Goal: Complete application form

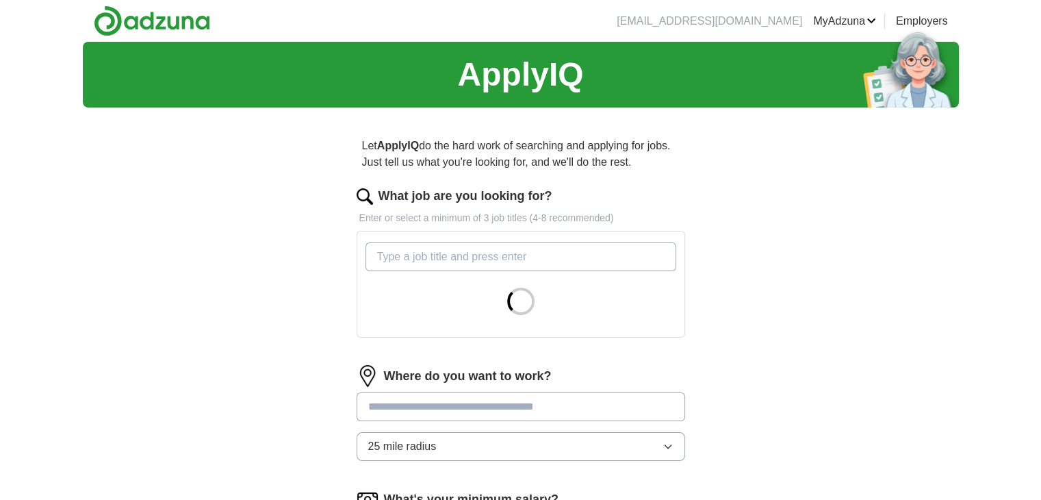
click at [452, 264] on input "What job are you looking for?" at bounding box center [520, 256] width 311 height 29
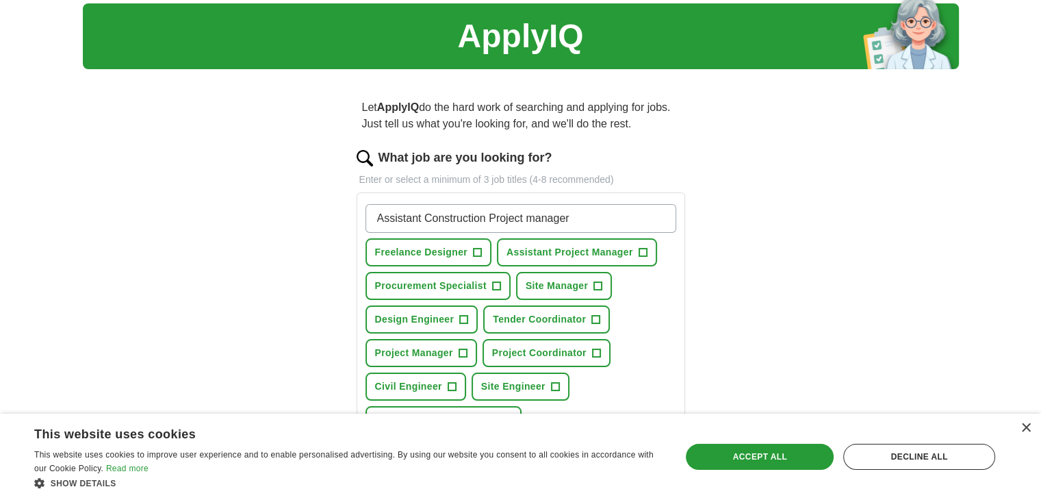
scroll to position [68, 0]
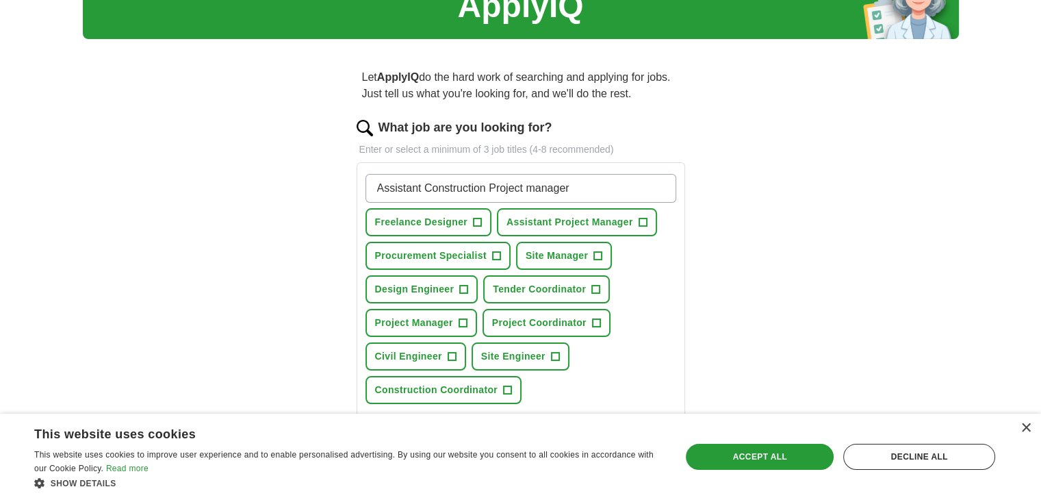
type input "Assistant Construction Project manager"
click at [641, 222] on span "+" at bounding box center [643, 222] width 8 height 11
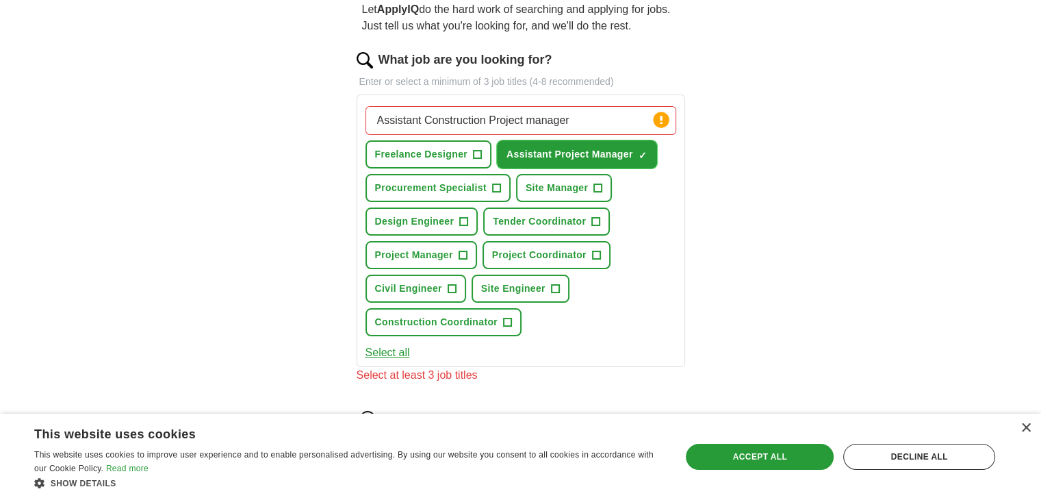
scroll to position [137, 0]
click at [596, 186] on span "+" at bounding box center [598, 187] width 8 height 11
click at [459, 251] on span "+" at bounding box center [463, 254] width 8 height 11
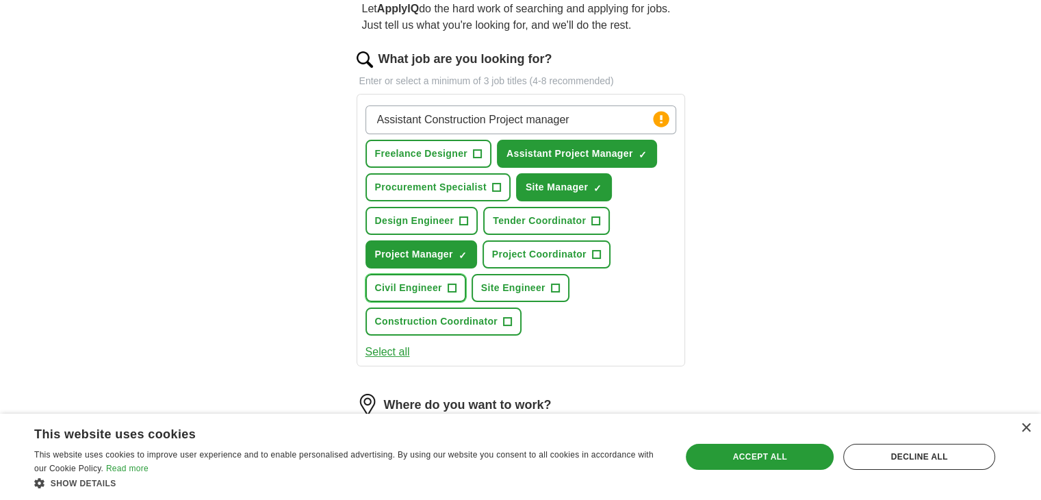
click at [450, 284] on span "+" at bounding box center [452, 288] width 8 height 11
click at [554, 285] on span "+" at bounding box center [555, 288] width 8 height 11
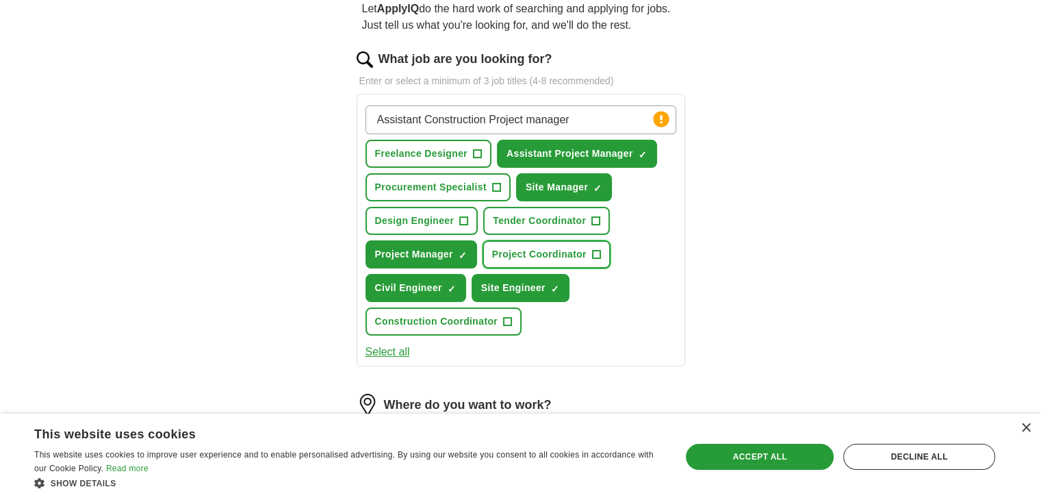
click at [597, 257] on span "+" at bounding box center [596, 254] width 8 height 11
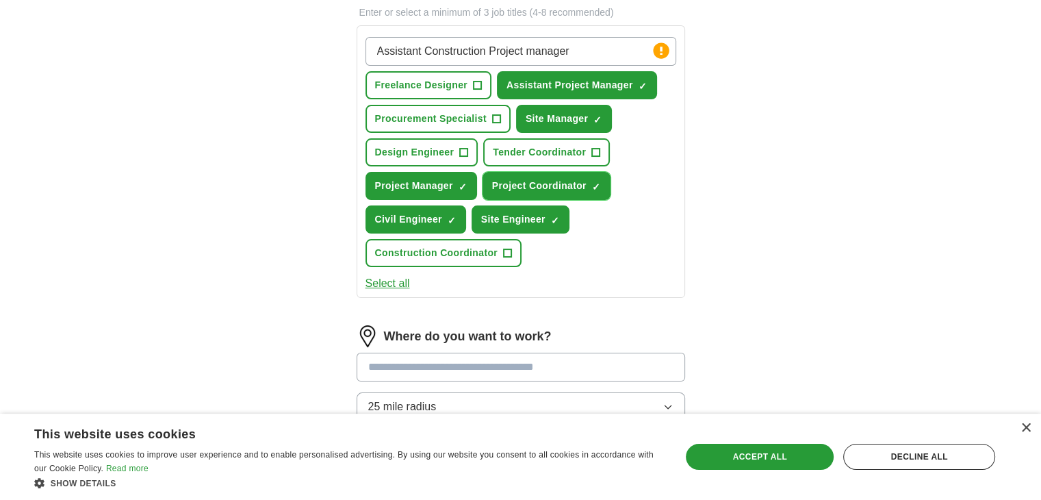
scroll to position [342, 0]
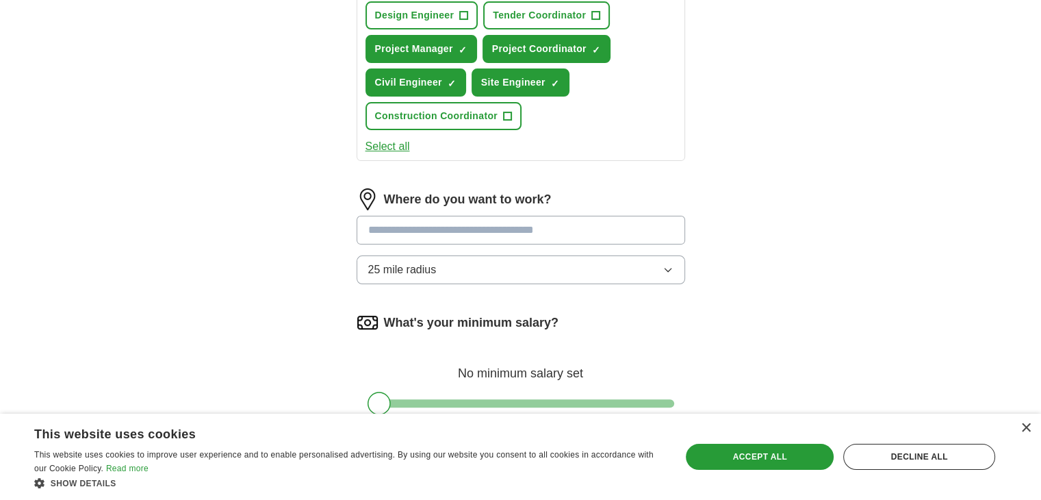
click at [472, 228] on input "text" at bounding box center [521, 230] width 329 height 29
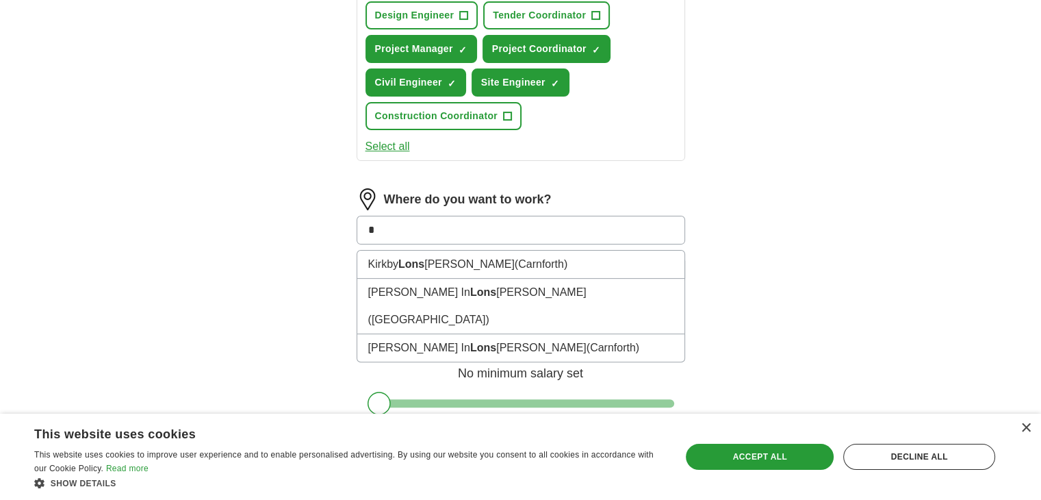
type input "*"
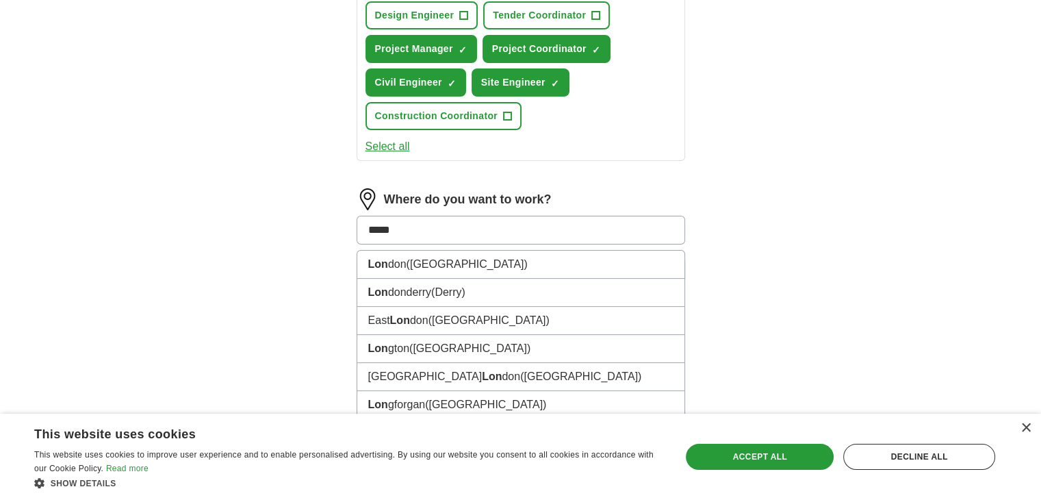
type input "******"
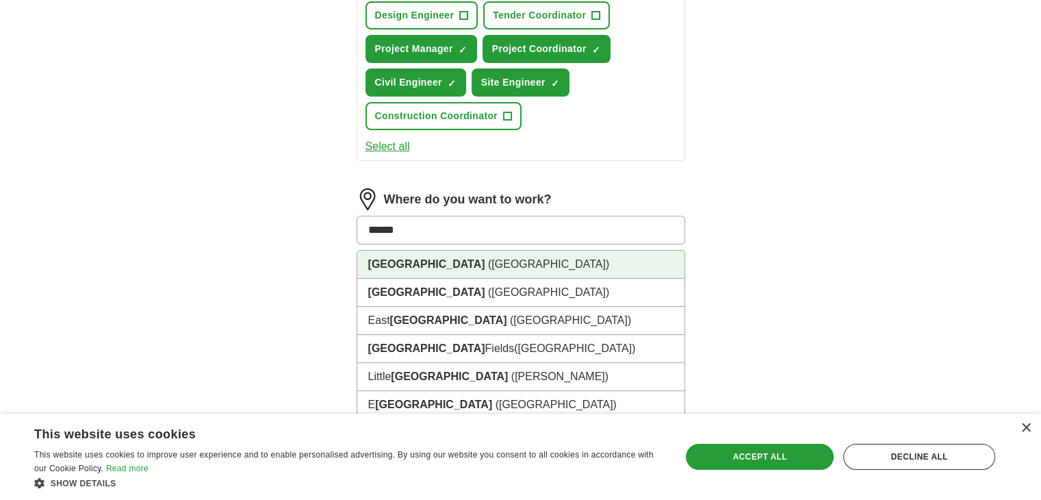
click at [459, 259] on li "[GEOGRAPHIC_DATA] ([GEOGRAPHIC_DATA])" at bounding box center [520, 264] width 327 height 28
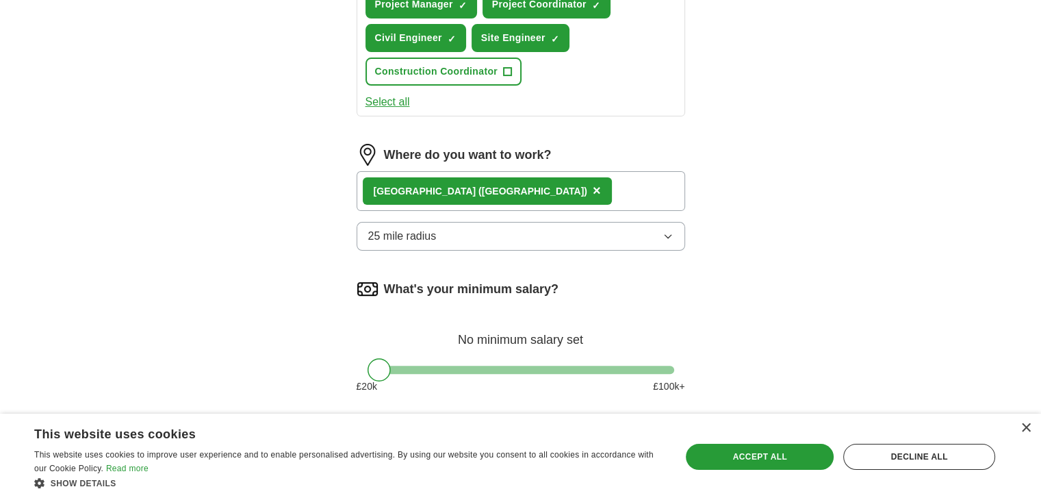
scroll to position [411, 0]
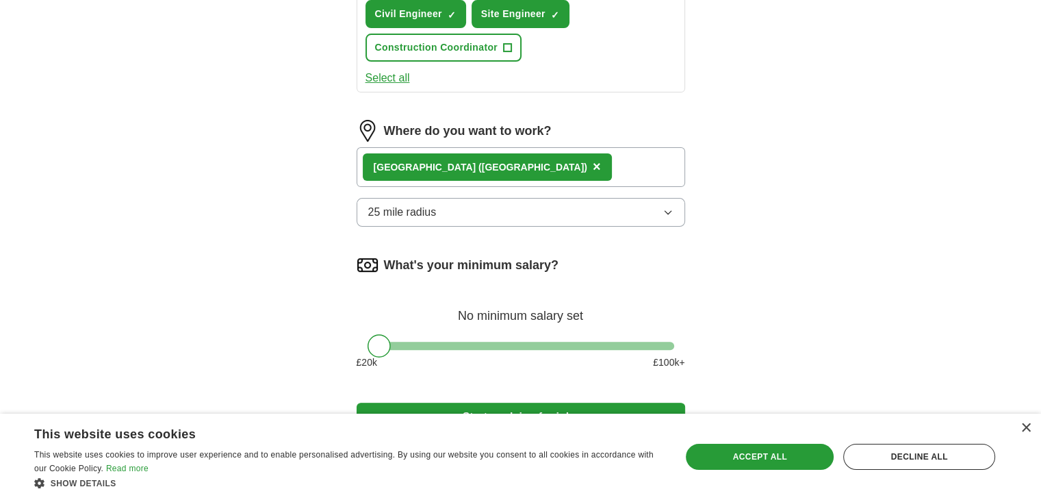
click at [461, 205] on button "25 mile radius" at bounding box center [521, 212] width 329 height 29
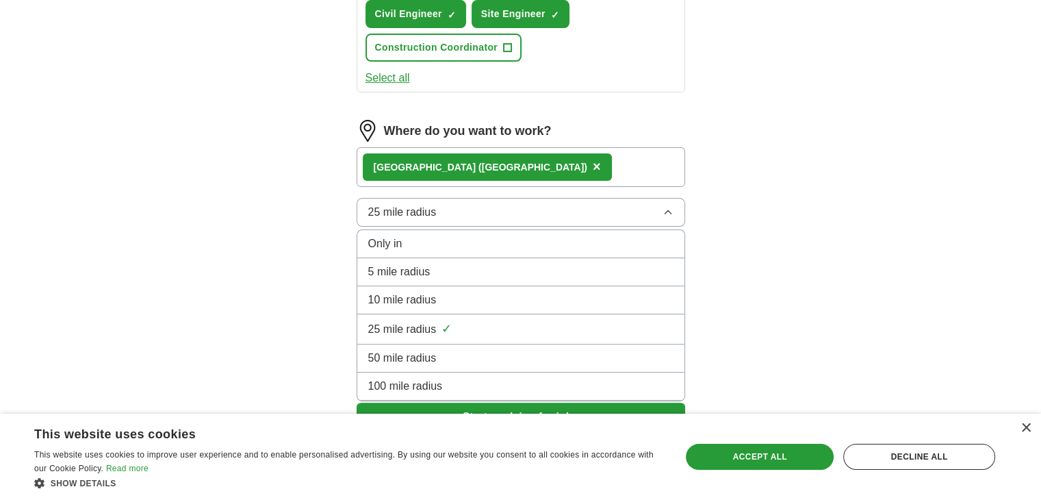
click at [445, 351] on div "50 mile radius" at bounding box center [520, 358] width 305 height 16
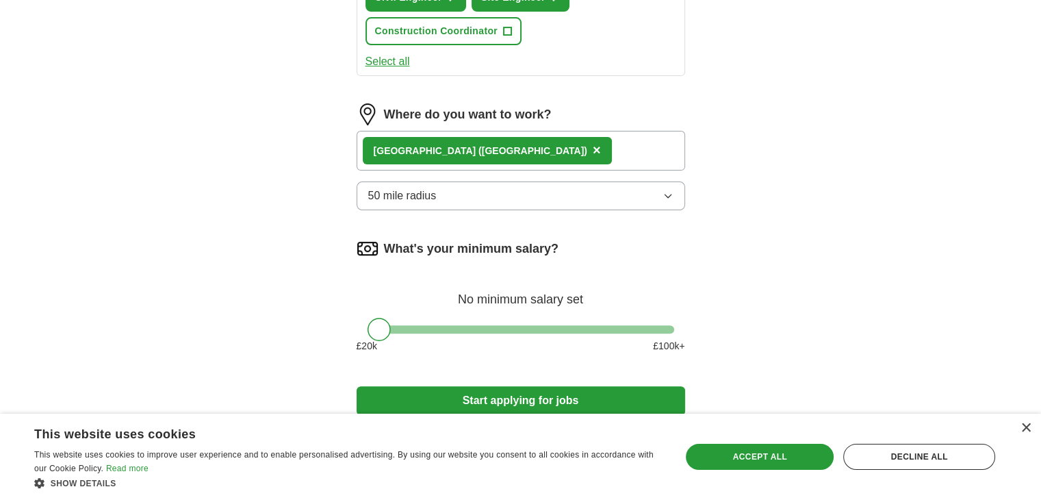
scroll to position [527, 0]
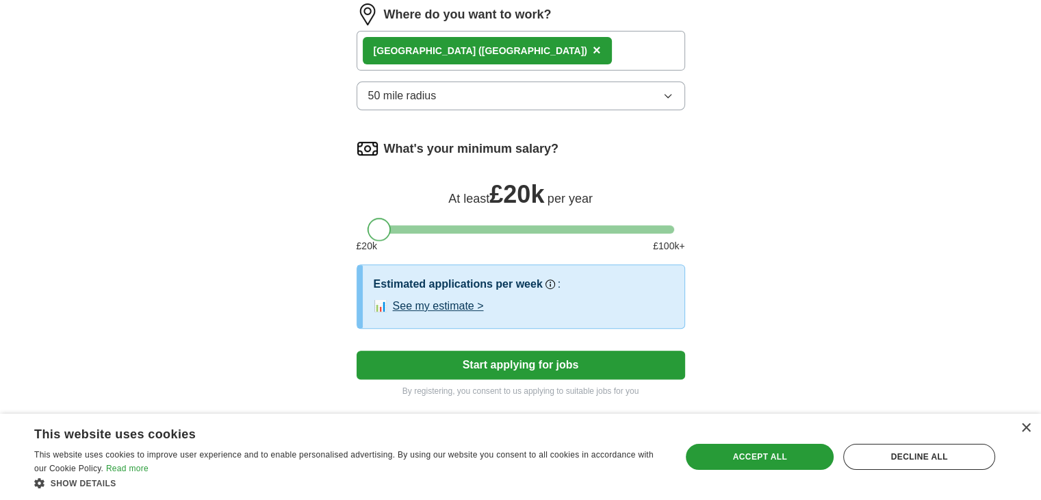
drag, startPoint x: 377, startPoint y: 227, endPoint x: 369, endPoint y: 227, distance: 8.2
click at [369, 227] on div at bounding box center [379, 229] width 23 height 23
drag, startPoint x: 376, startPoint y: 229, endPoint x: 343, endPoint y: 231, distance: 32.9
click at [343, 231] on div "Let ApplyIQ do the hard work of searching and applying for jobs. Just tell us w…" at bounding box center [521, 3] width 438 height 825
drag, startPoint x: 386, startPoint y: 227, endPoint x: 419, endPoint y: 218, distance: 33.9
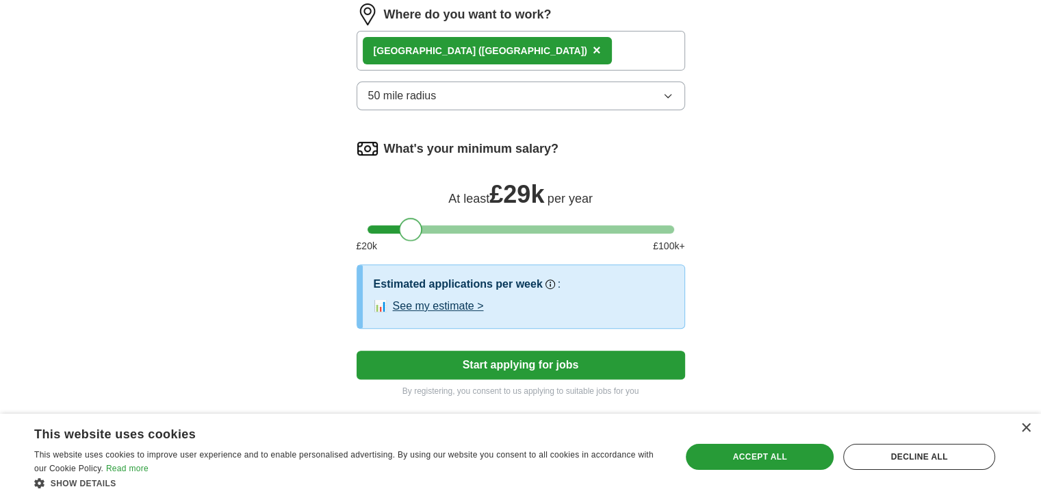
click at [419, 218] on div at bounding box center [410, 229] width 23 height 23
click at [521, 367] on button "Start applying for jobs" at bounding box center [521, 364] width 329 height 29
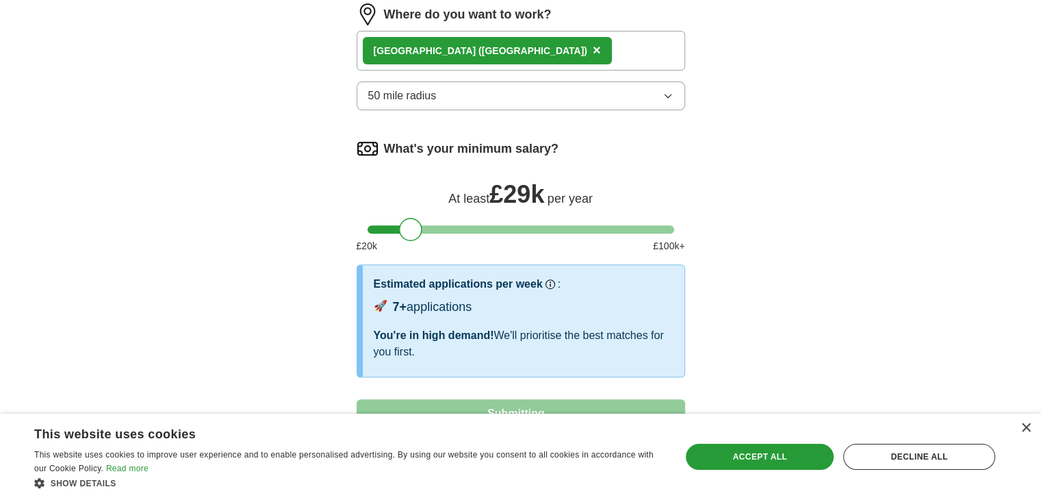
select select "**"
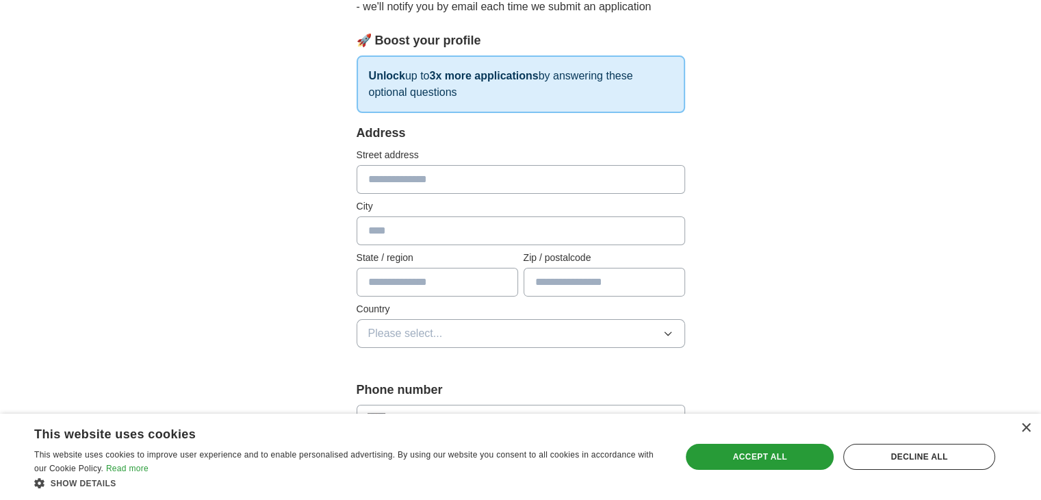
scroll to position [205, 0]
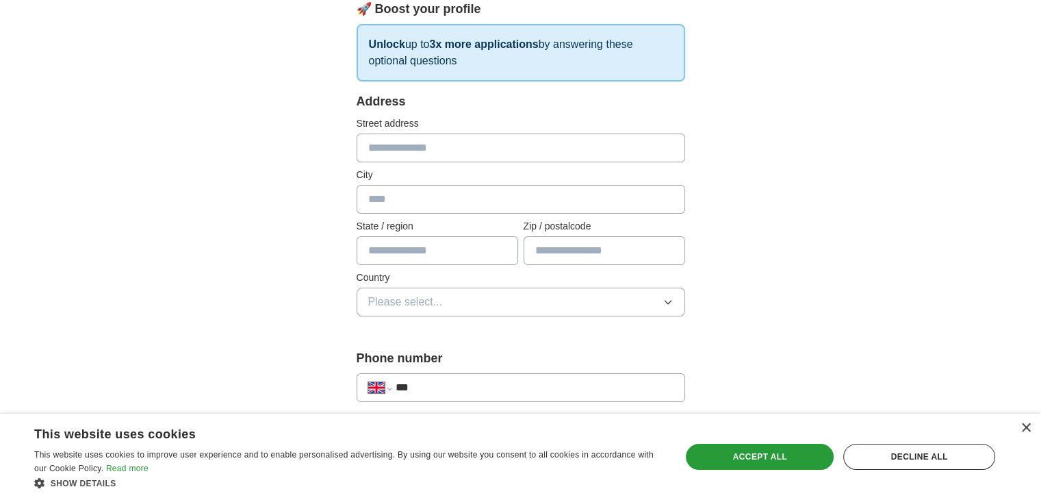
click at [430, 150] on input "text" at bounding box center [521, 147] width 329 height 29
type input "**********"
type input "******"
type input "*******"
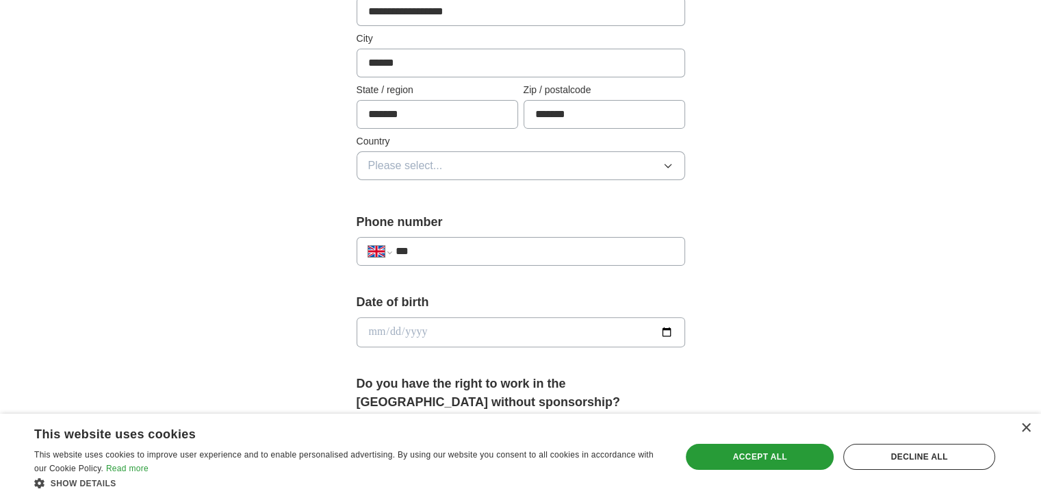
scroll to position [342, 0]
click at [443, 168] on button "Please select..." at bounding box center [521, 165] width 329 height 29
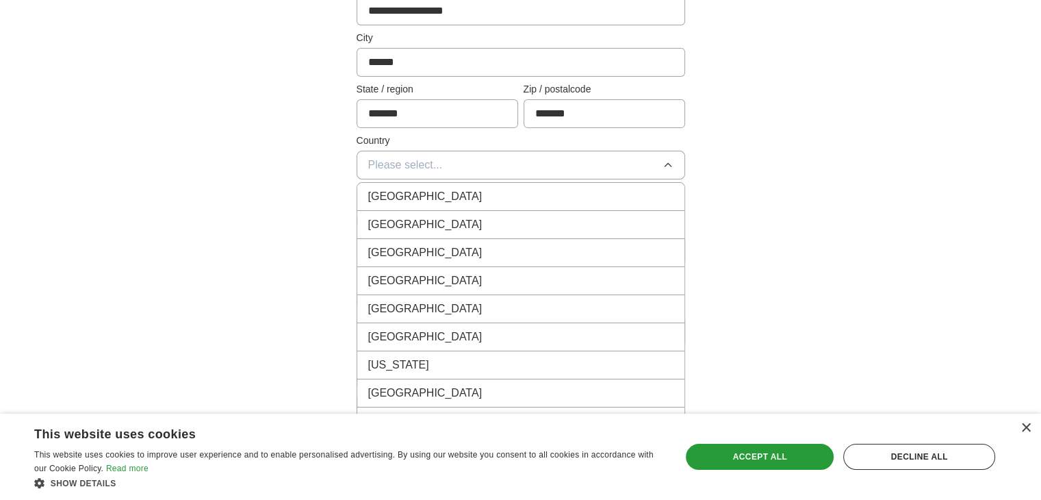
click at [437, 201] on span "[GEOGRAPHIC_DATA]" at bounding box center [425, 196] width 114 height 16
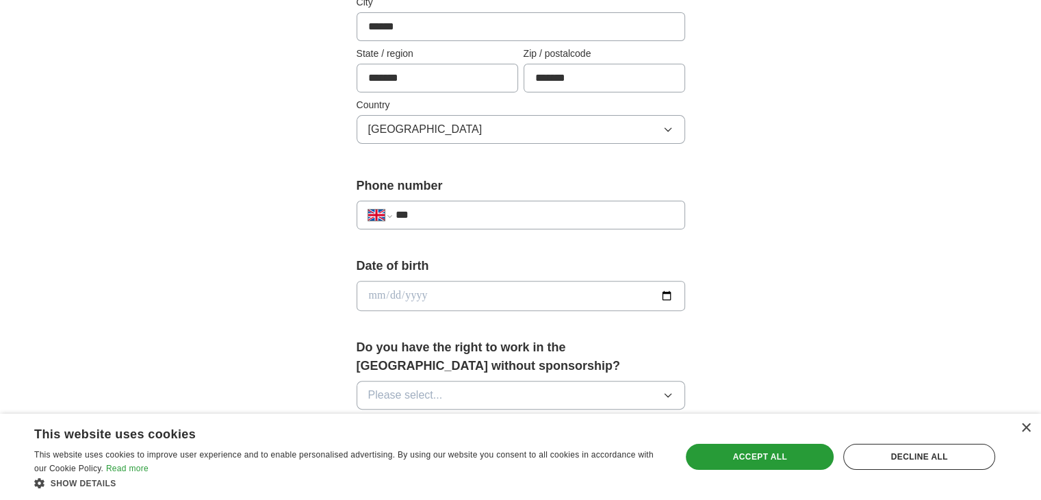
scroll to position [411, 0]
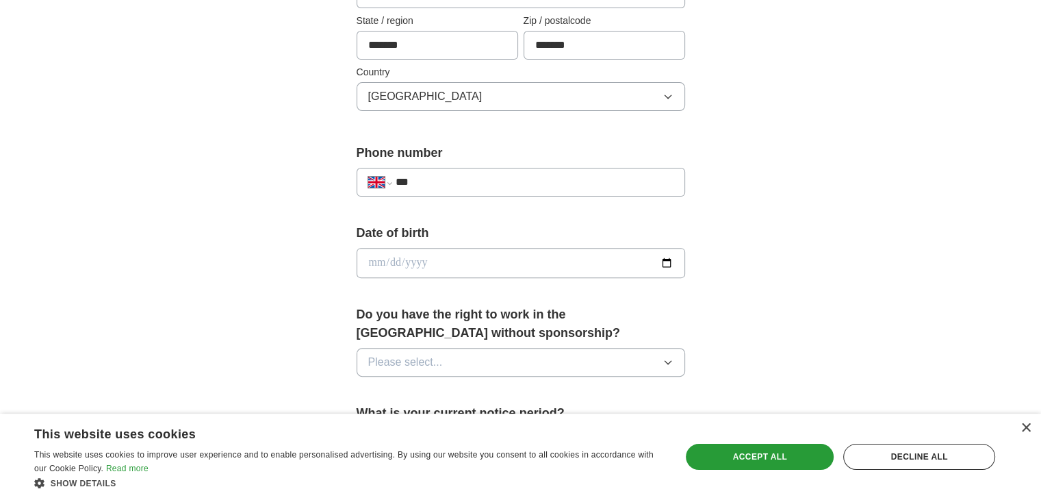
click at [462, 187] on input "***" at bounding box center [534, 182] width 278 height 16
type input "**********"
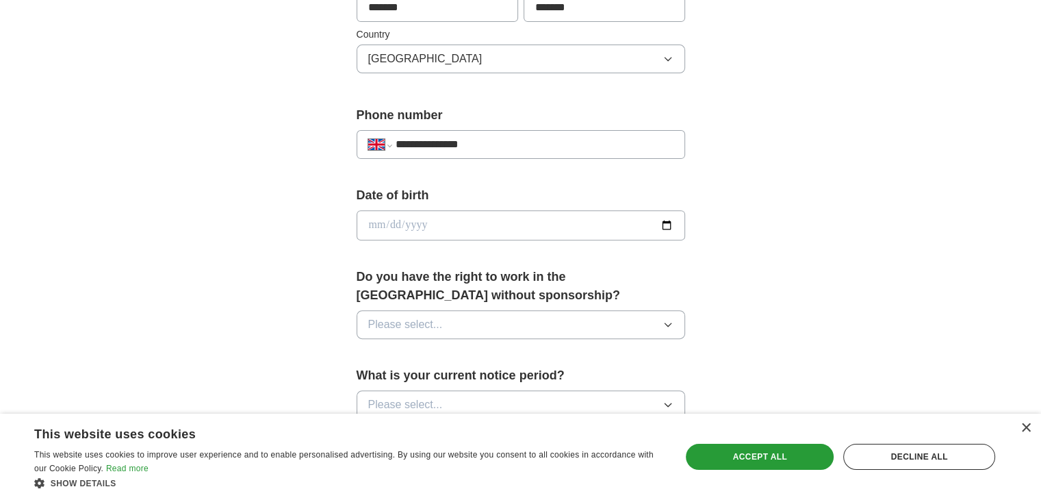
scroll to position [479, 0]
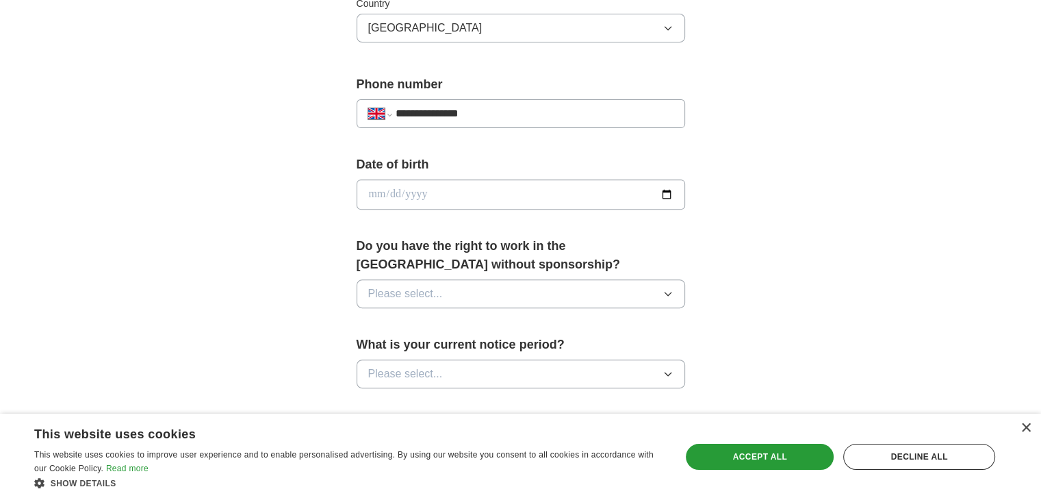
click at [414, 198] on input "date" at bounding box center [521, 194] width 329 height 30
click at [372, 194] on input "date" at bounding box center [521, 194] width 329 height 30
click at [374, 194] on input "date" at bounding box center [521, 194] width 329 height 30
type input "**********"
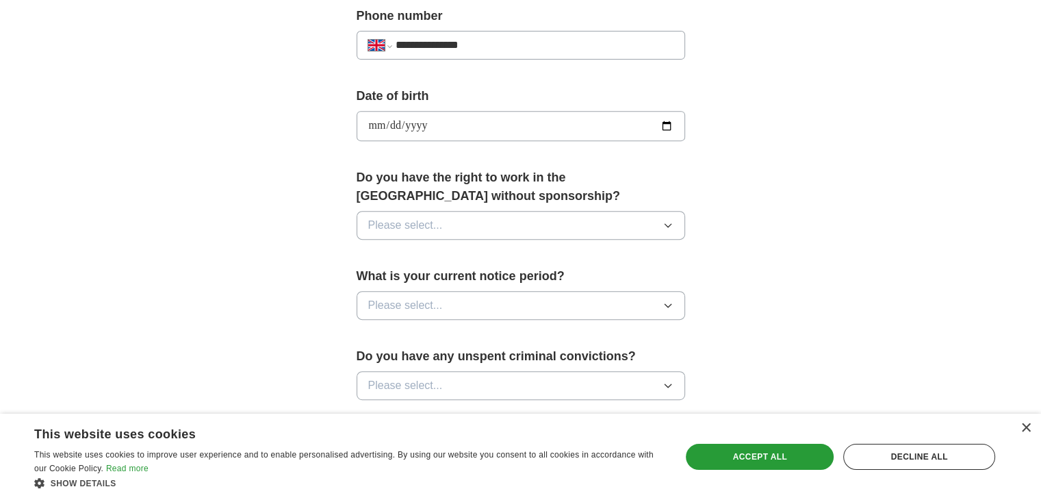
click at [476, 212] on button "Please select..." at bounding box center [521, 225] width 329 height 29
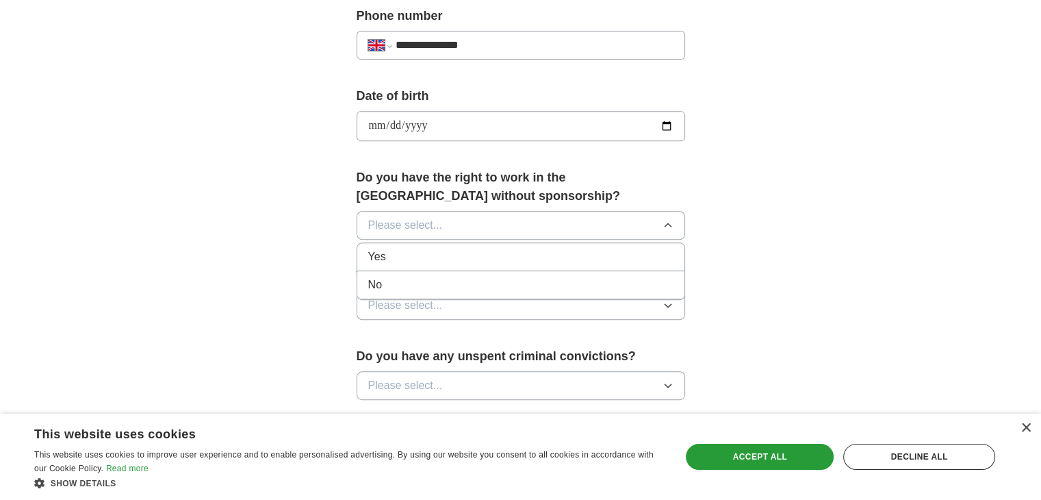
click at [456, 261] on div "Yes" at bounding box center [520, 256] width 305 height 16
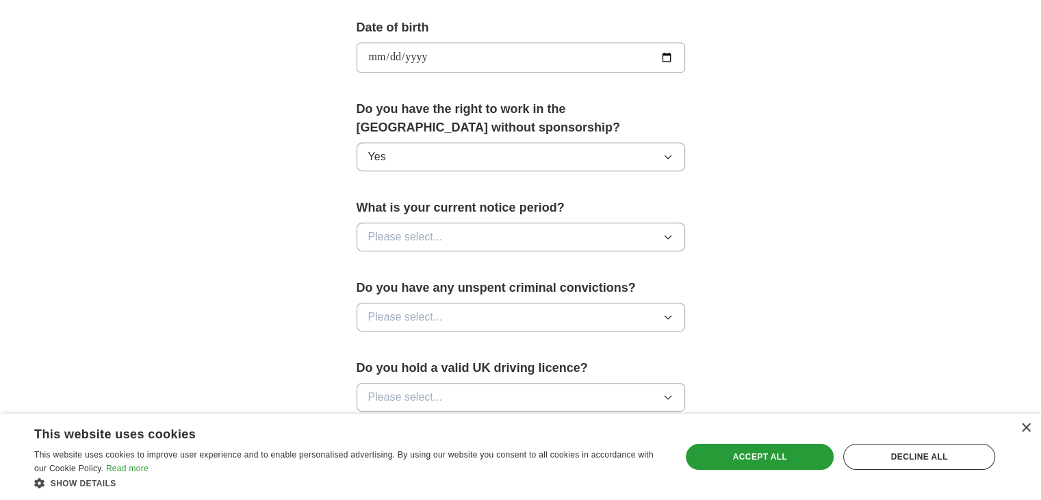
scroll to position [684, 0]
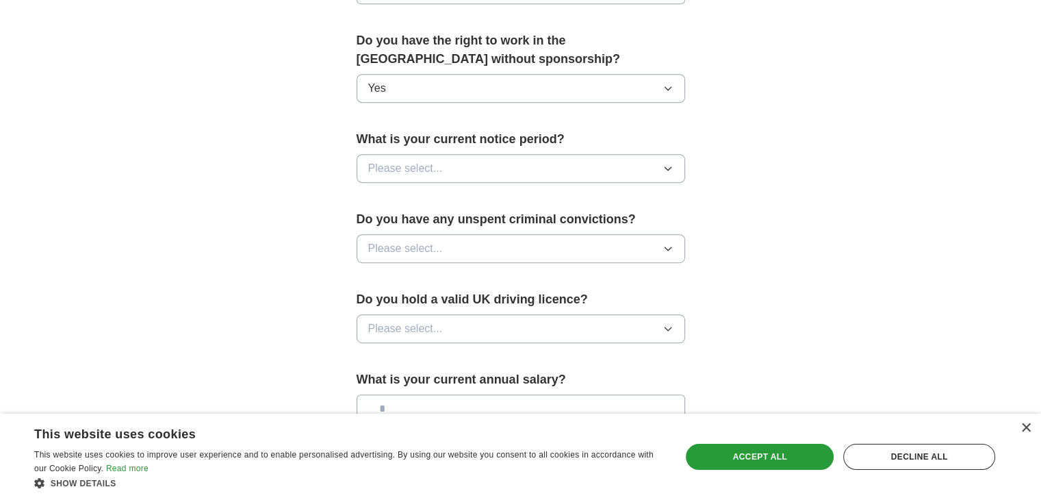
click at [413, 162] on span "Please select..." at bounding box center [405, 168] width 75 height 16
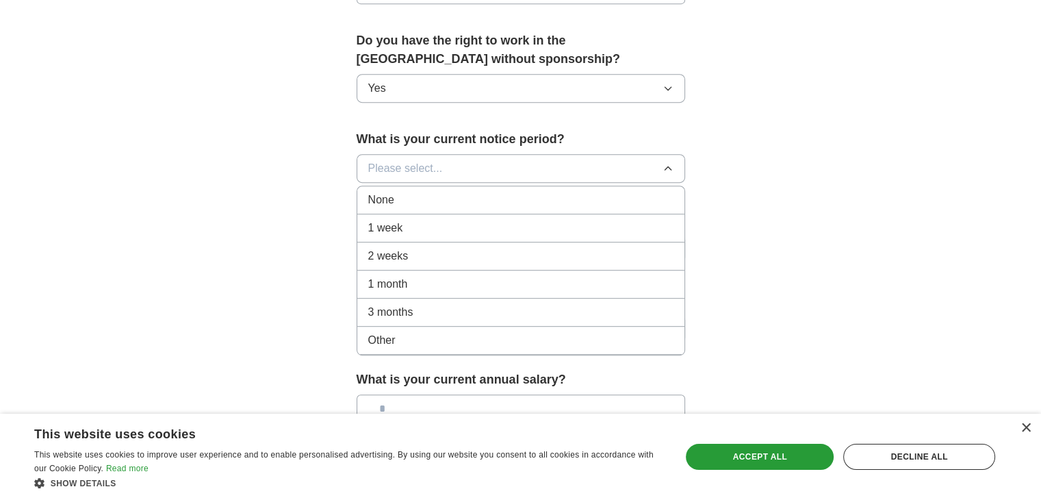
click at [408, 201] on div "None" at bounding box center [520, 200] width 305 height 16
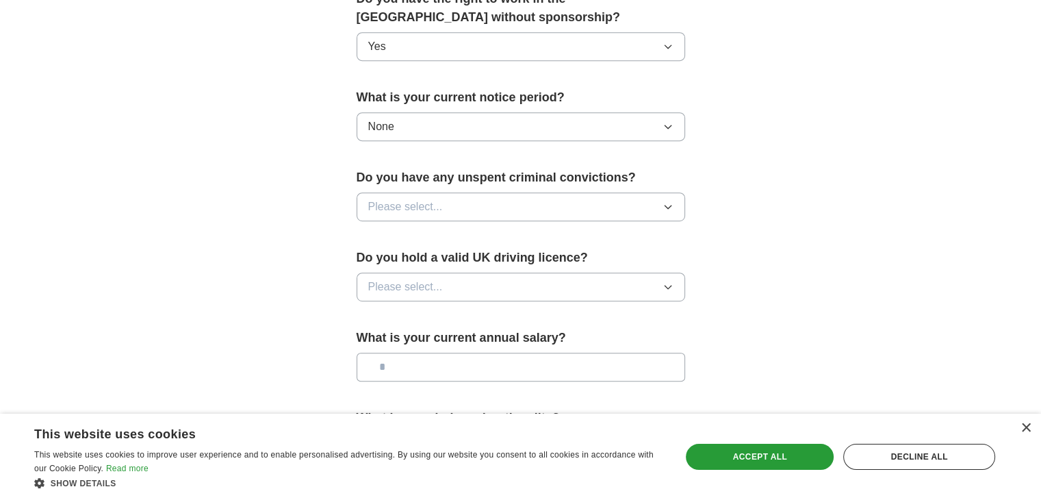
scroll to position [753, 0]
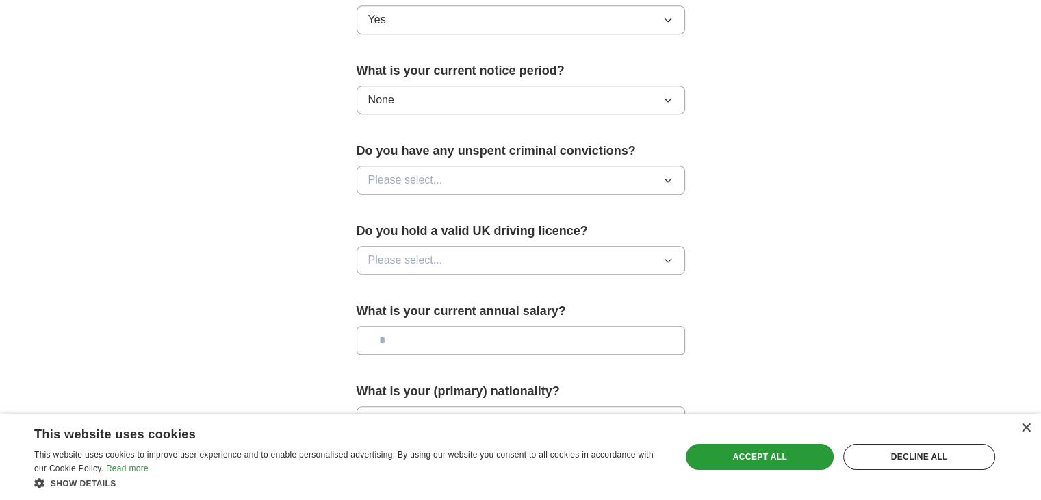
click at [413, 180] on span "Please select..." at bounding box center [405, 180] width 75 height 16
click at [401, 236] on div "No" at bounding box center [520, 239] width 305 height 16
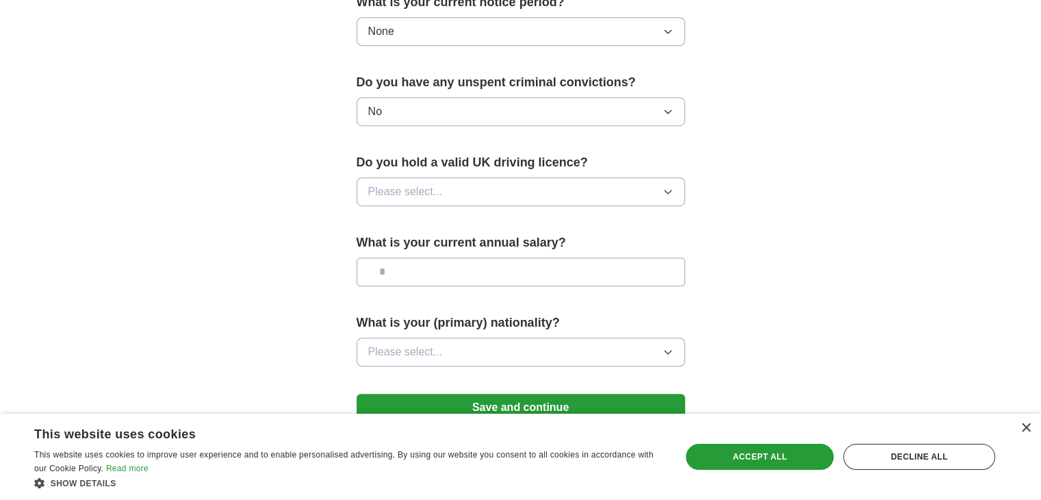
click at [434, 190] on span "Please select..." at bounding box center [405, 191] width 75 height 16
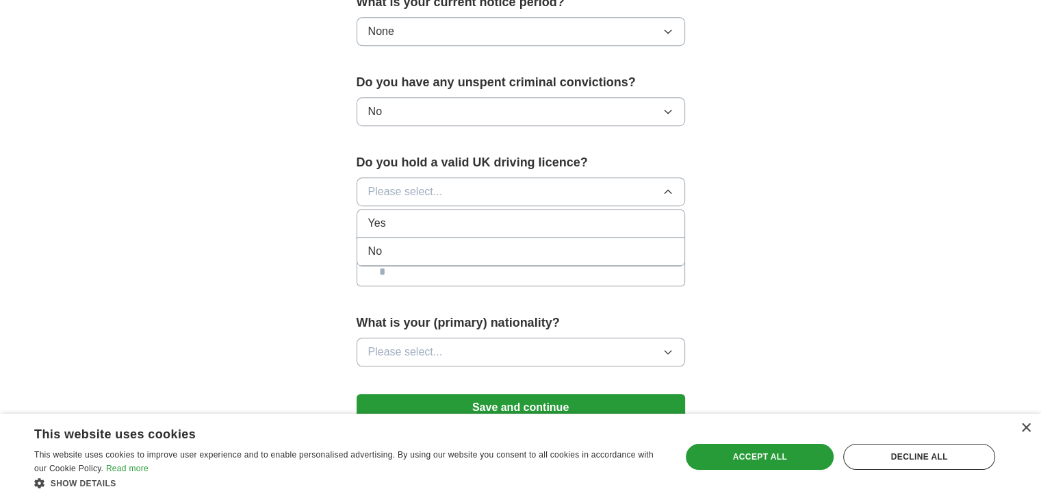
click at [422, 222] on div "Yes" at bounding box center [520, 223] width 305 height 16
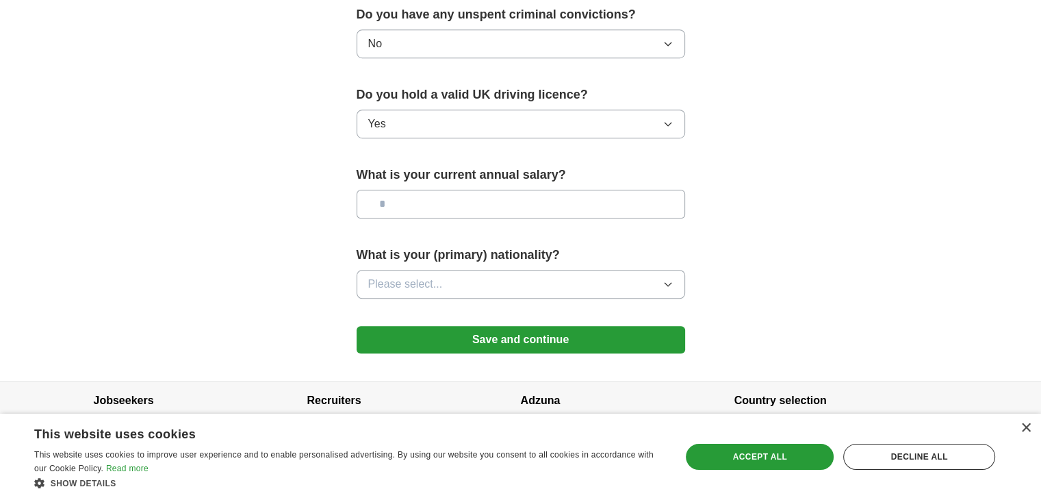
scroll to position [890, 0]
click at [435, 203] on input "text" at bounding box center [521, 203] width 329 height 29
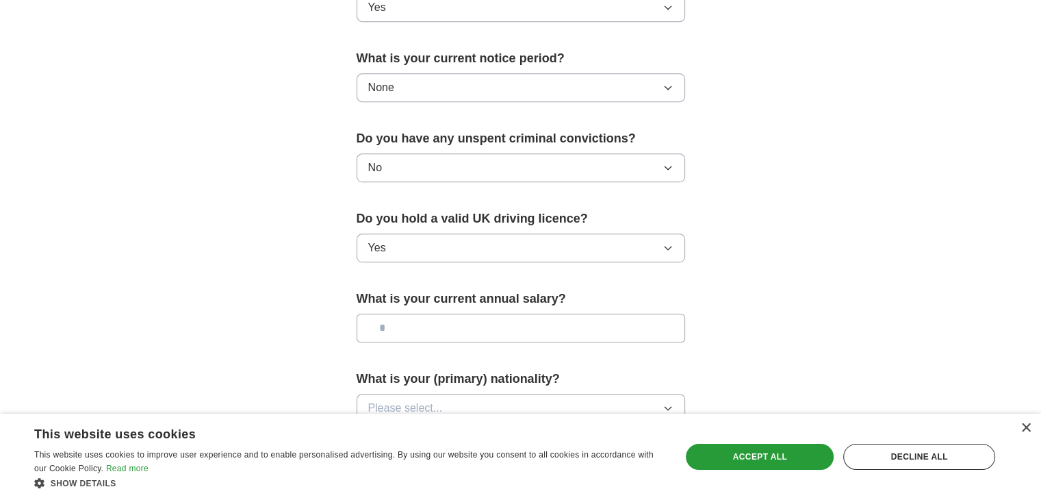
scroll to position [753, 0]
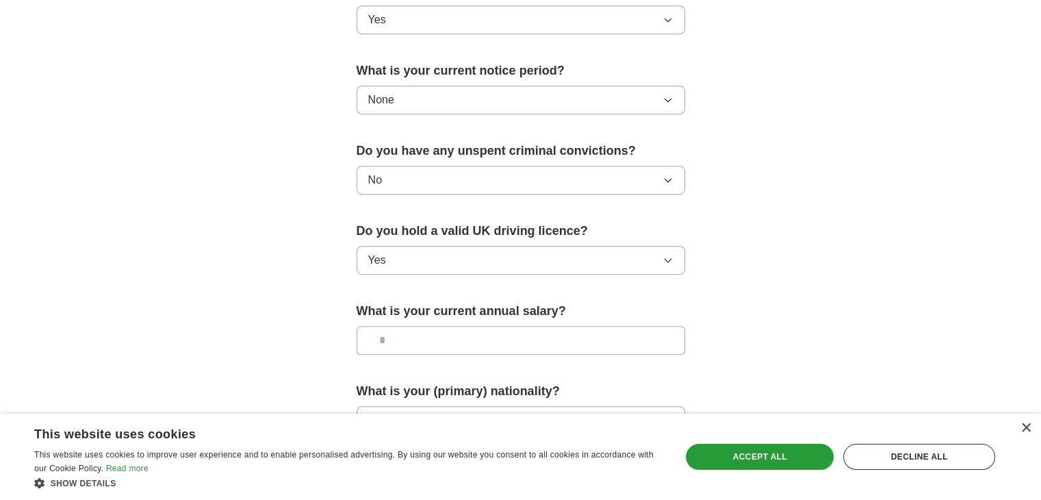
click at [443, 108] on button "None" at bounding box center [521, 100] width 329 height 29
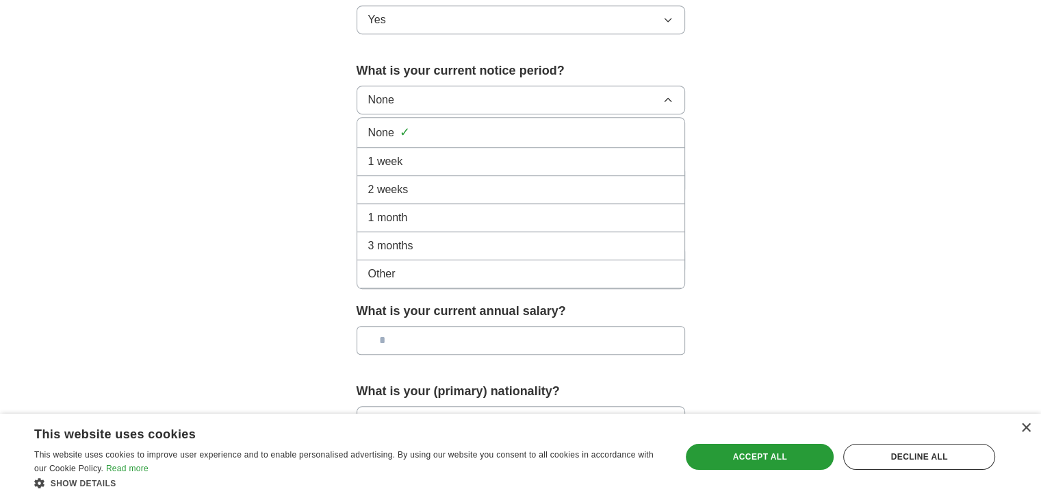
click at [411, 160] on div "1 week" at bounding box center [520, 161] width 305 height 16
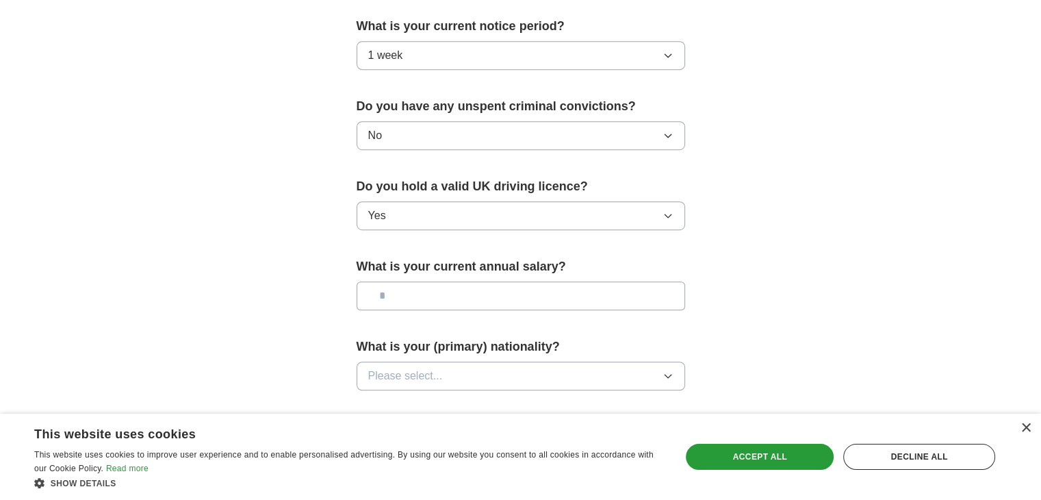
scroll to position [821, 0]
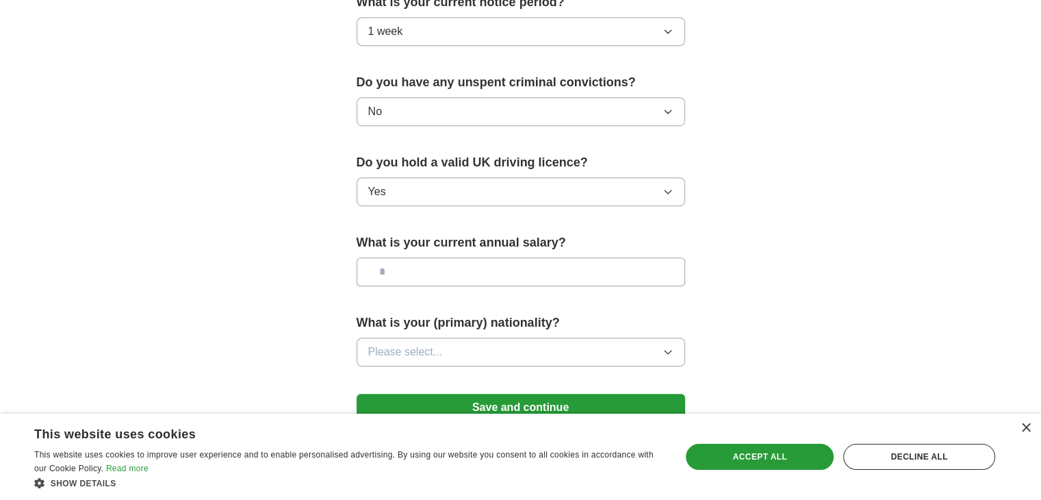
click at [435, 274] on input "text" at bounding box center [521, 271] width 329 height 29
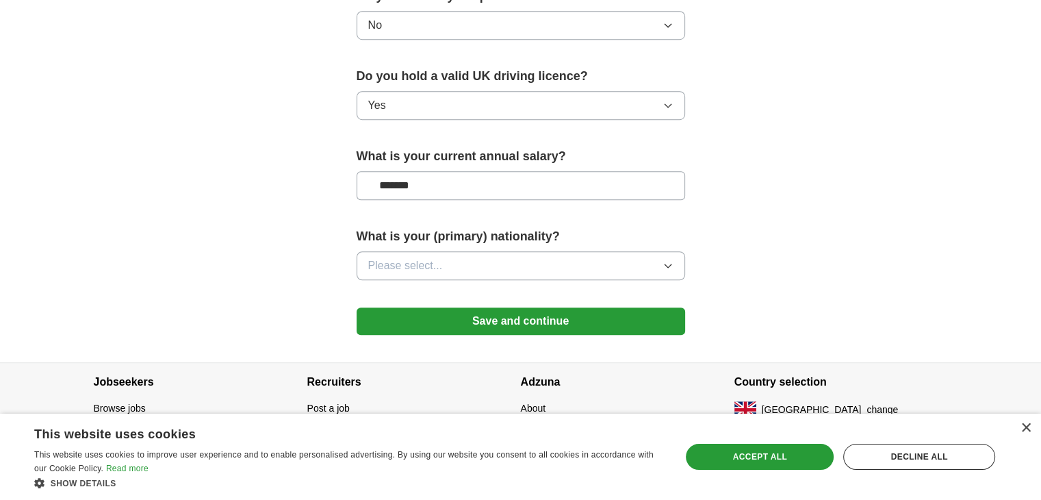
scroll to position [918, 0]
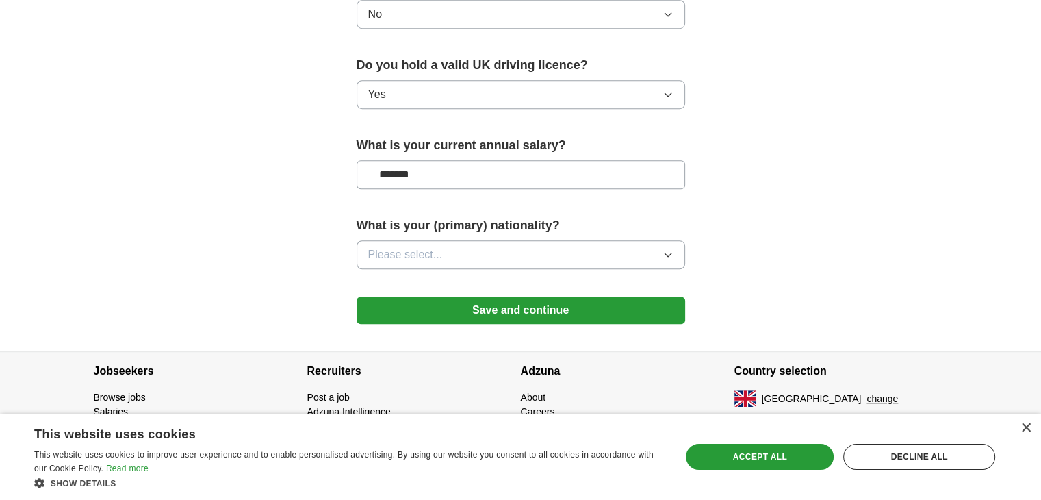
type input "*******"
click at [437, 255] on span "Please select..." at bounding box center [405, 254] width 75 height 16
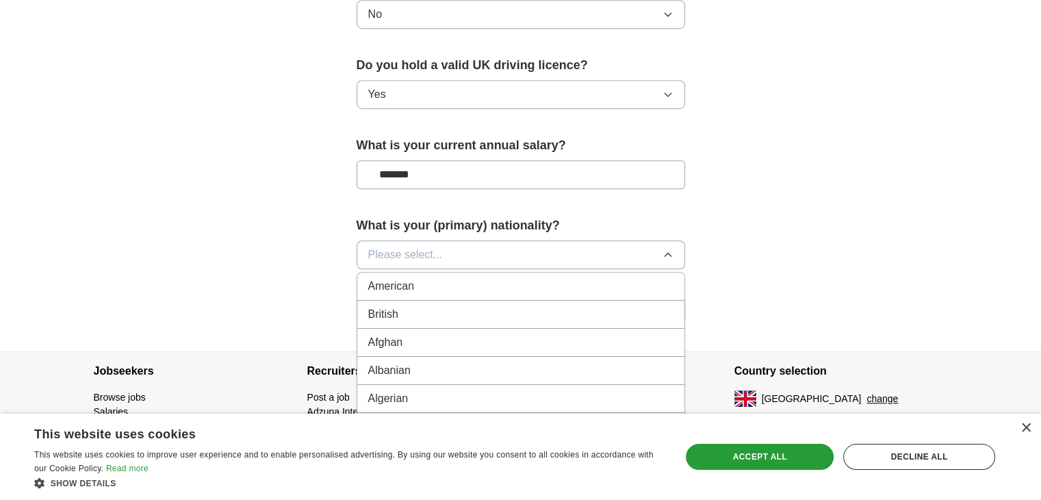
click at [427, 307] on div "British" at bounding box center [520, 314] width 305 height 16
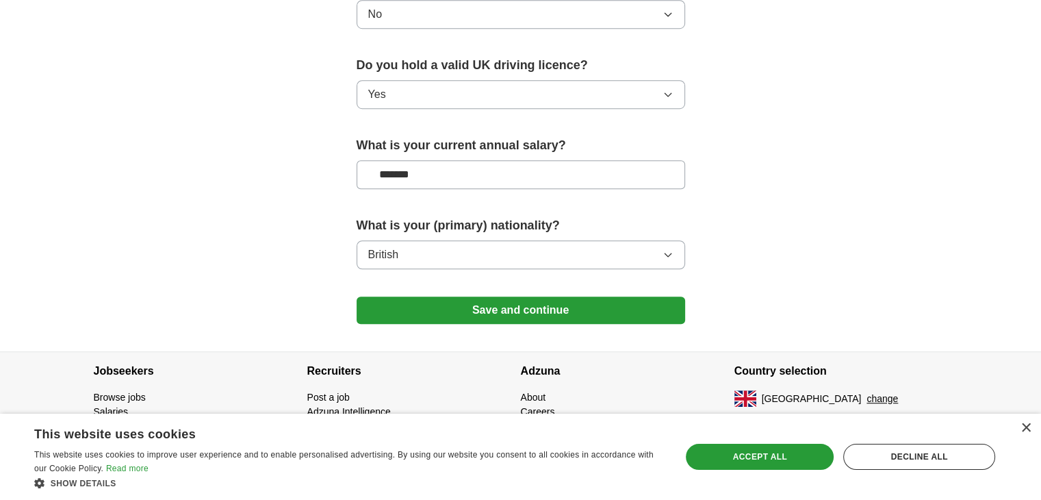
click at [480, 313] on button "Save and continue" at bounding box center [521, 309] width 329 height 27
